Goal: Check status

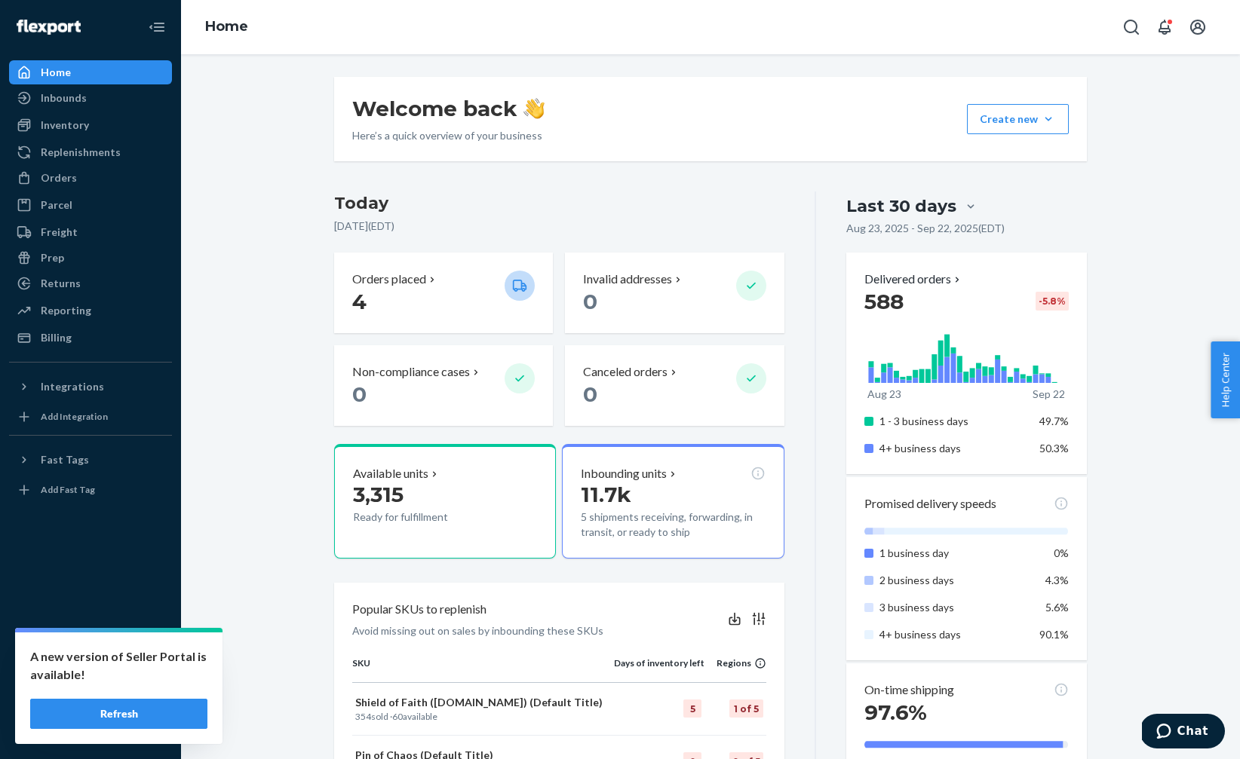
click at [136, 713] on button "Refresh" at bounding box center [118, 714] width 177 height 30
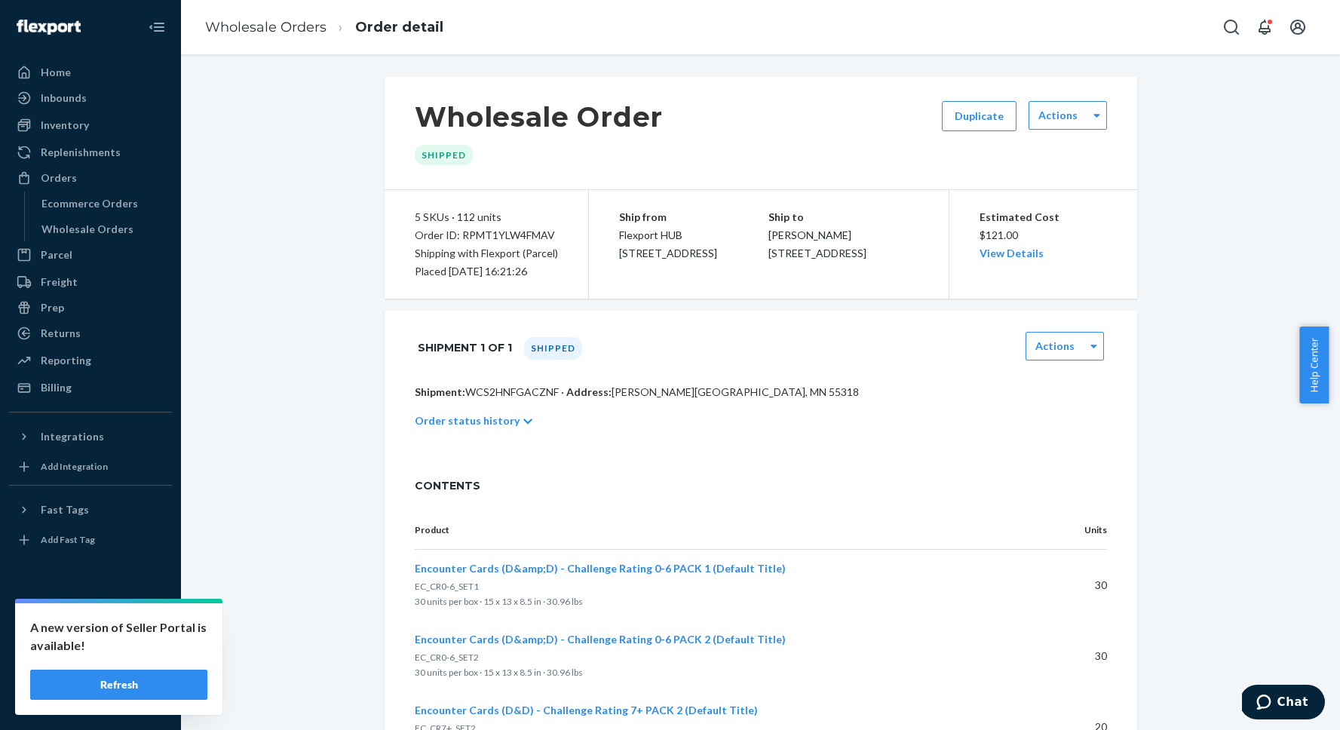
click at [150, 675] on button "Refresh" at bounding box center [118, 685] width 177 height 30
